Goal: Find specific page/section: Find specific page/section

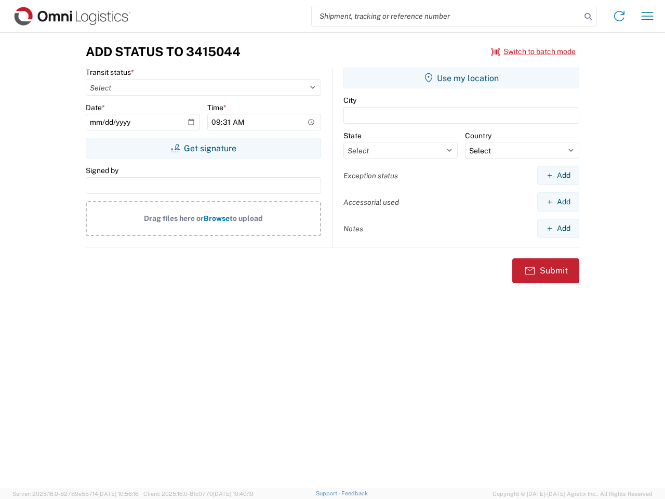
click at [446, 16] on input "search" at bounding box center [446, 16] width 269 height 20
click at [588, 17] on icon at bounding box center [588, 16] width 15 height 15
click at [619, 16] on icon at bounding box center [619, 16] width 17 height 17
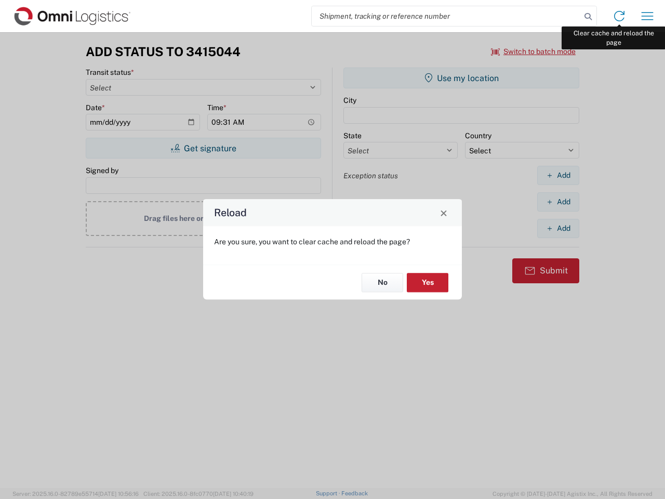
click at [647, 16] on div "Reload Are you sure, you want to clear cache and reload the page? No Yes" at bounding box center [332, 249] width 665 height 499
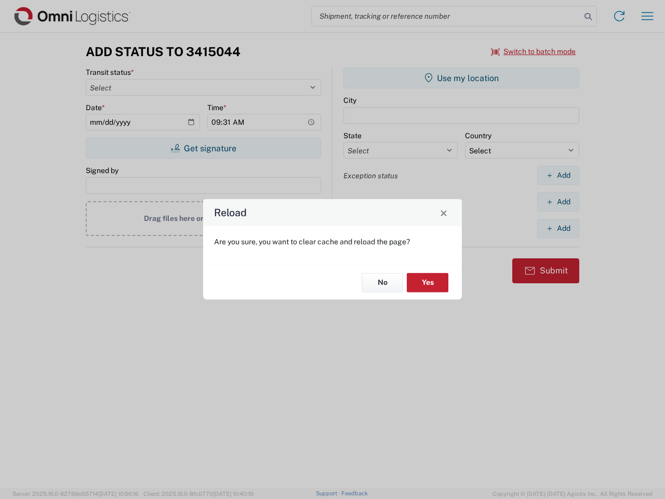
click at [534, 51] on div "Reload Are you sure, you want to clear cache and reload the page? No Yes" at bounding box center [332, 249] width 665 height 499
click at [203, 148] on div "Reload Are you sure, you want to clear cache and reload the page? No Yes" at bounding box center [332, 249] width 665 height 499
click at [461, 78] on div "Reload Are you sure, you want to clear cache and reload the page? No Yes" at bounding box center [332, 249] width 665 height 499
click at [558, 175] on div "Reload Are you sure, you want to clear cache and reload the page? No Yes" at bounding box center [332, 249] width 665 height 499
click at [558, 202] on div "Reload Are you sure, you want to clear cache and reload the page? No Yes" at bounding box center [332, 249] width 665 height 499
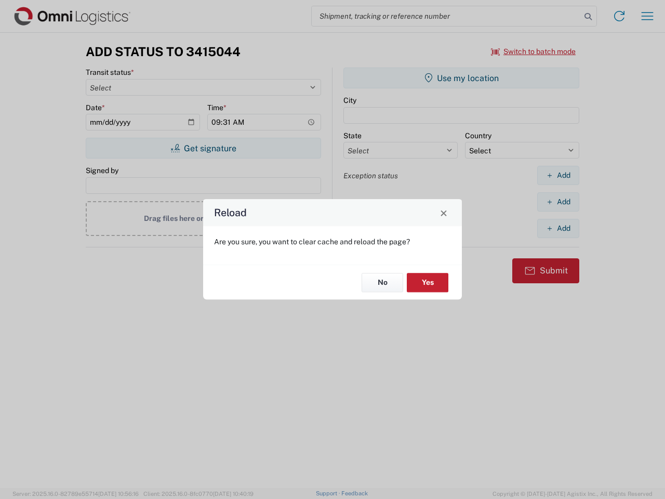
click at [558, 228] on div "Reload Are you sure, you want to clear cache and reload the page? No Yes" at bounding box center [332, 249] width 665 height 499
